Goal: Task Accomplishment & Management: Use online tool/utility

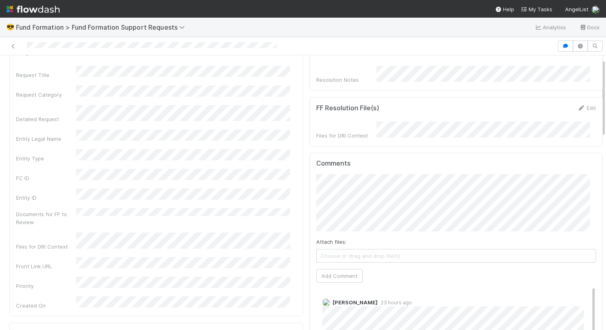
scroll to position [102, 0]
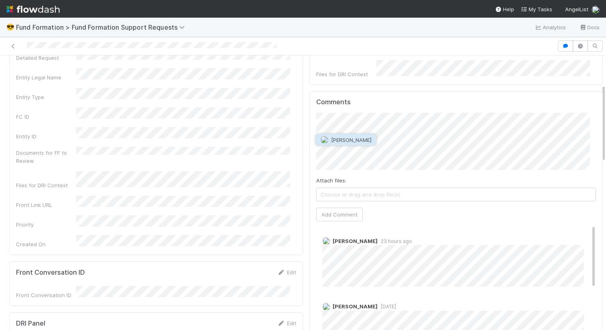
click at [363, 137] on span "Raven Jacinto" at bounding box center [351, 140] width 40 height 6
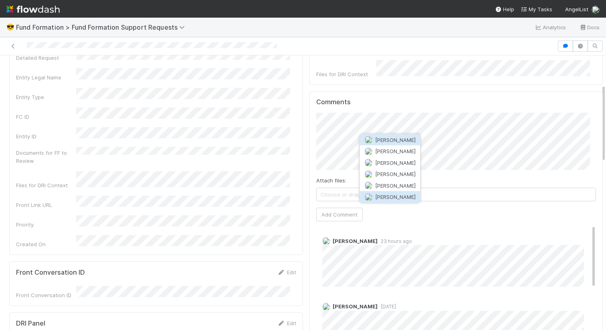
click at [400, 195] on span "Rick Segers" at bounding box center [395, 196] width 40 height 6
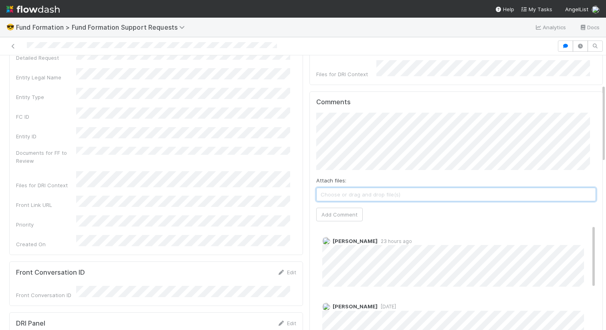
click at [345, 188] on span "Choose or drag and drop file(s)" at bounding box center [455, 194] width 279 height 13
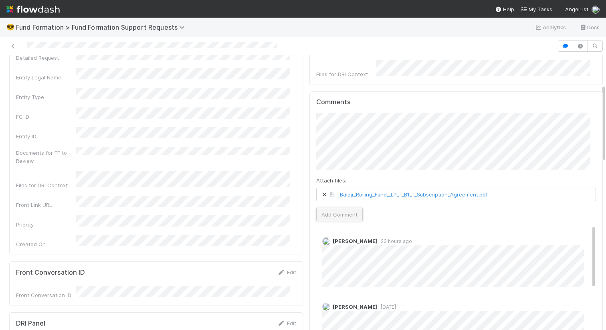
click at [333, 212] on button "Add Comment" at bounding box center [339, 214] width 46 height 14
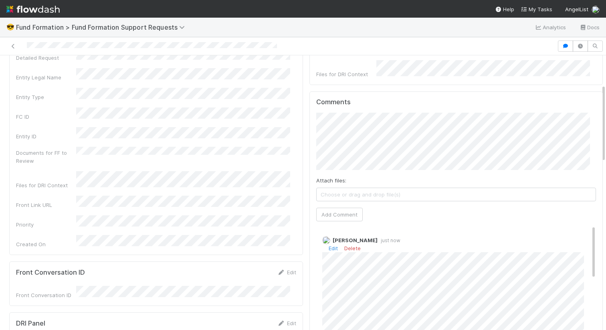
scroll to position [2, 0]
click at [328, 244] on link "Edit" at bounding box center [332, 247] width 9 height 6
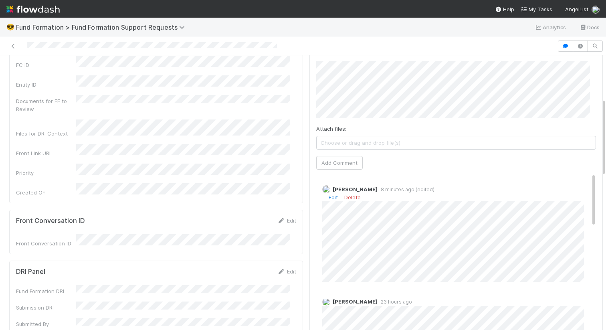
scroll to position [0, 0]
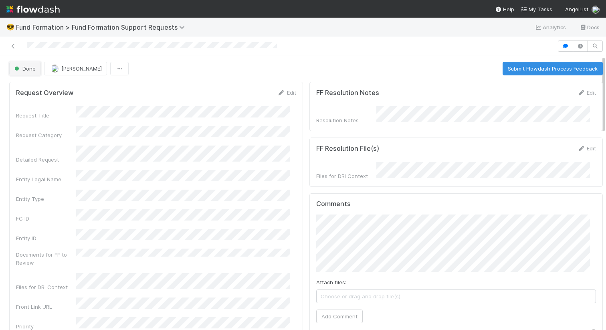
click at [18, 69] on span "button" at bounding box center [17, 68] width 4 height 4
click at [301, 80] on div at bounding box center [303, 165] width 606 height 330
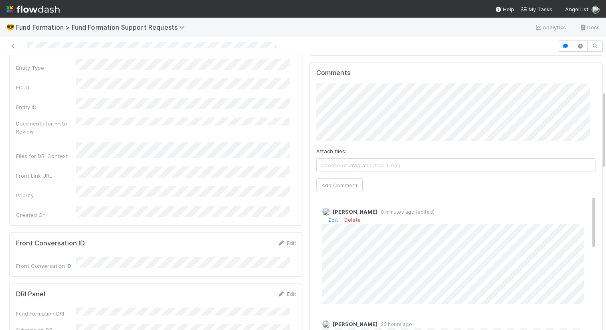
scroll to position [137, 0]
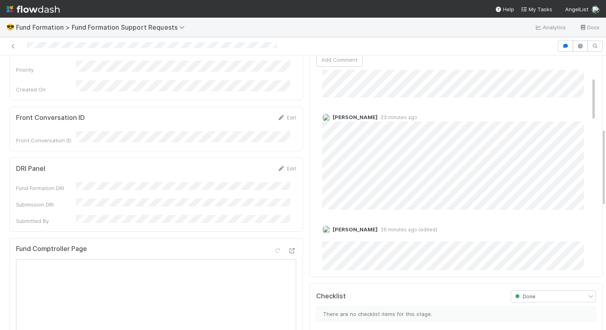
scroll to position [34, 0]
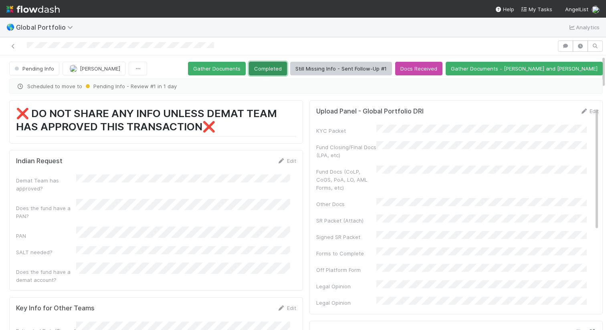
click at [287, 68] on button "Completed" at bounding box center [268, 69] width 38 height 14
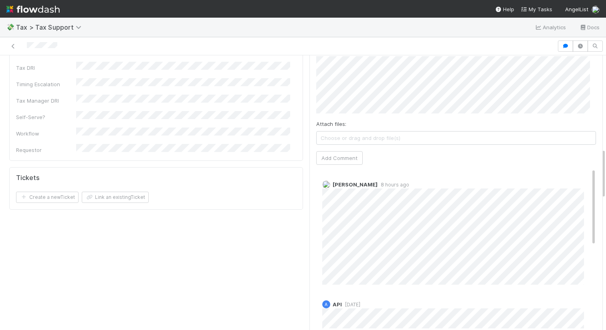
scroll to position [507, 0]
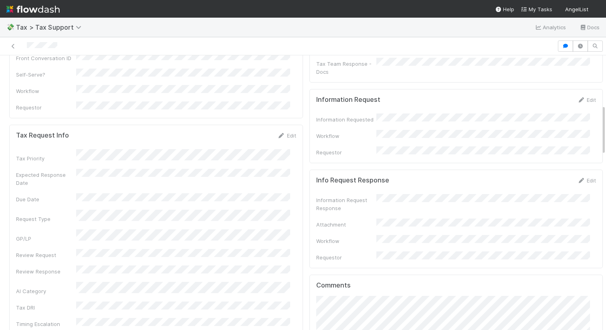
scroll to position [115, 0]
